Goal: Task Accomplishment & Management: Use online tool/utility

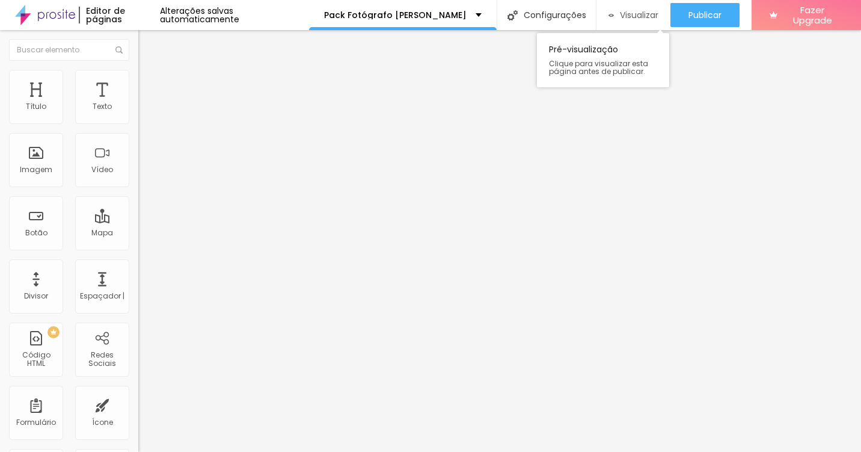
click at [620, 19] on span "Visualizar" at bounding box center [639, 15] width 38 height 10
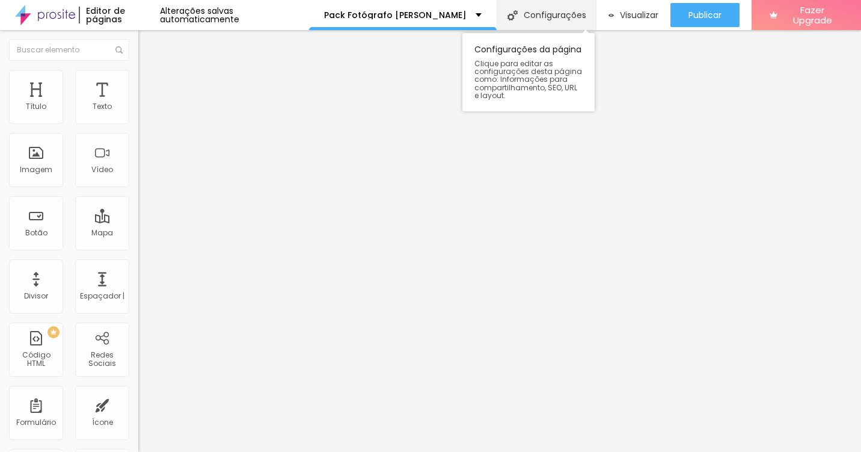
click at [531, 11] on font "Configurações" at bounding box center [555, 15] width 63 height 8
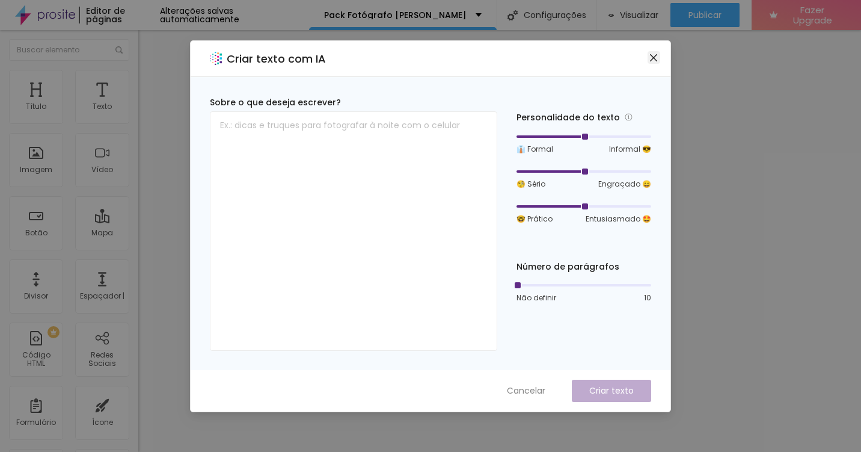
click at [651, 58] on icon "fechar" at bounding box center [654, 58] width 10 height 10
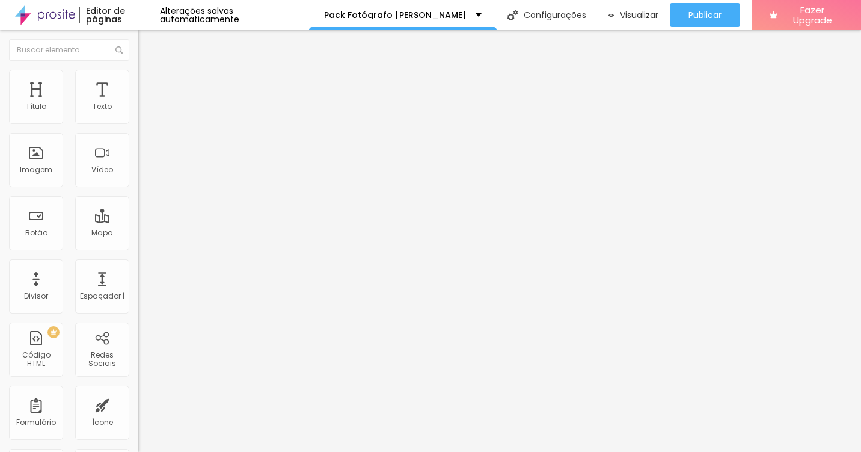
click at [138, 114] on span "Título 2" at bounding box center [158, 106] width 40 height 15
click at [147, 45] on img "button" at bounding box center [152, 44] width 10 height 10
click at [636, 12] on span "Visualizar" at bounding box center [639, 15] width 38 height 10
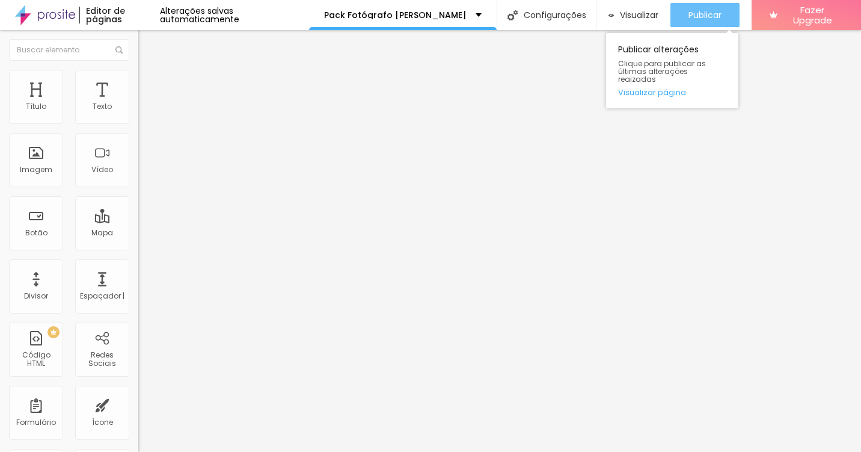
click at [701, 14] on span "Publicar" at bounding box center [705, 15] width 33 height 10
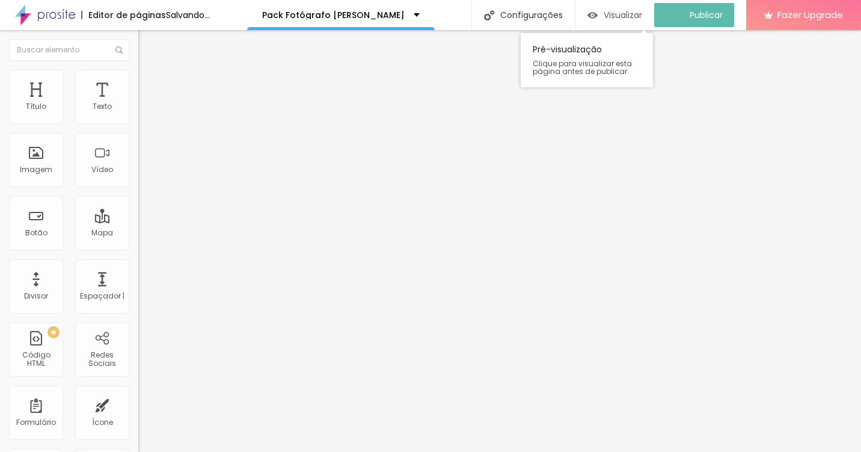
click at [626, 17] on span "Visualizar" at bounding box center [623, 15] width 38 height 10
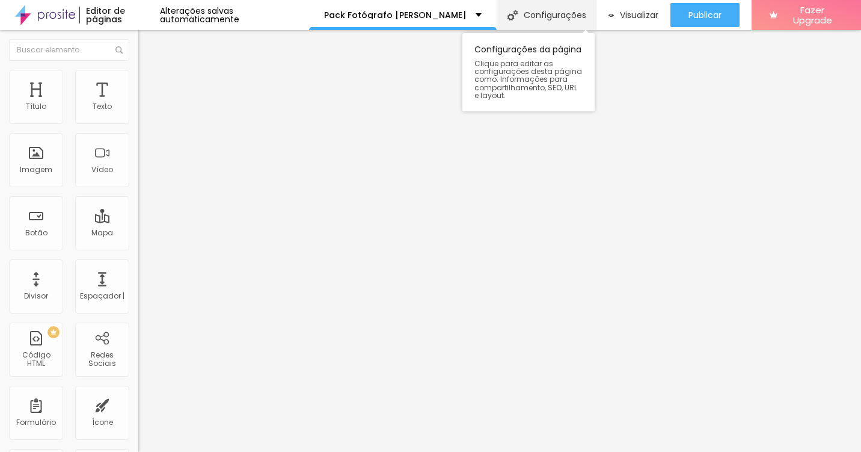
click at [505, 19] on div "Configurações" at bounding box center [546, 15] width 99 height 30
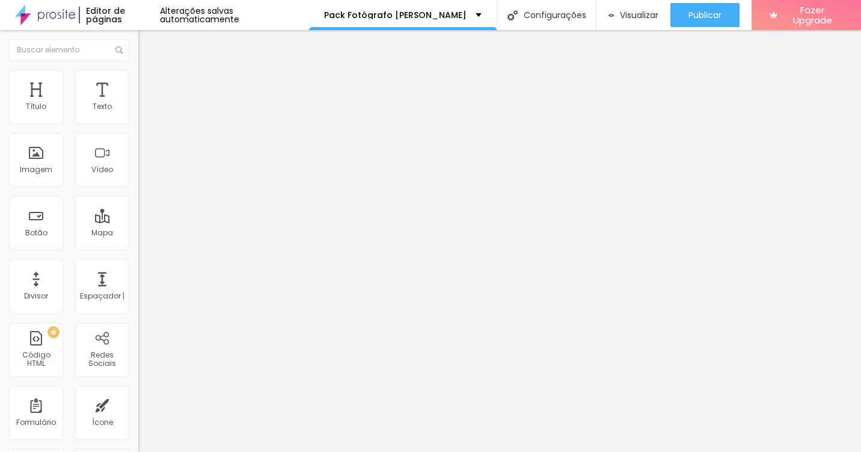
click at [147, 46] on div "Editar Texto" at bounding box center [181, 44] width 69 height 10
click at [122, 18] on div "Editor de páginas" at bounding box center [120, 15] width 82 height 17
click at [57, 16] on img at bounding box center [45, 15] width 60 height 30
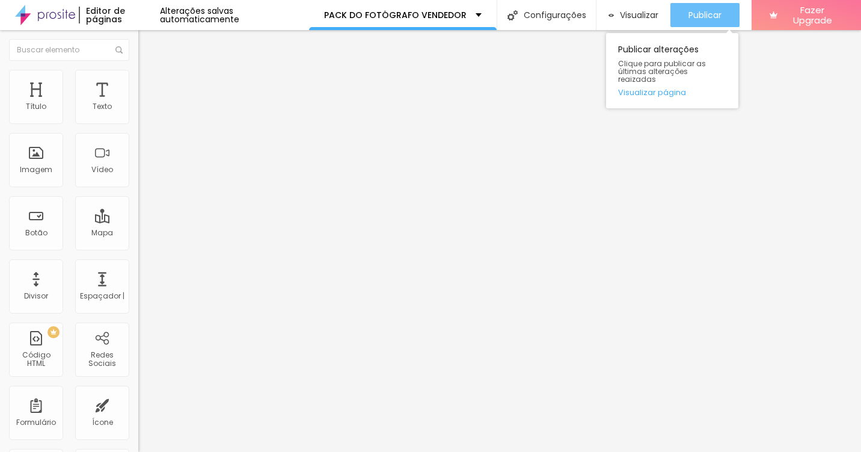
click at [707, 13] on span "Publicar" at bounding box center [705, 15] width 33 height 10
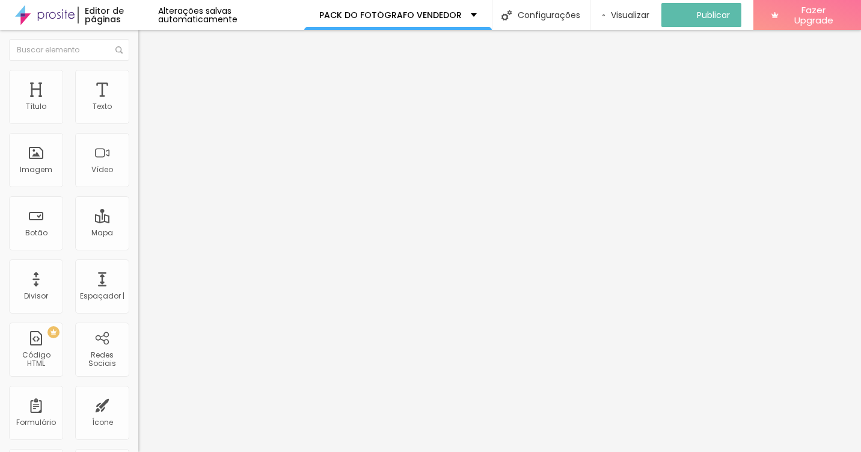
click at [58, 15] on img at bounding box center [45, 15] width 60 height 30
